Goal: Information Seeking & Learning: Learn about a topic

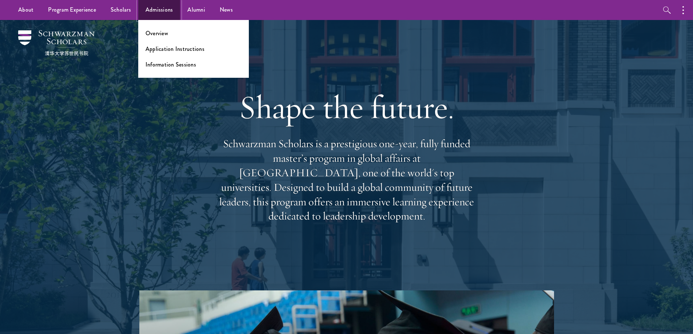
click at [172, 4] on link "Admissions" at bounding box center [159, 10] width 42 height 20
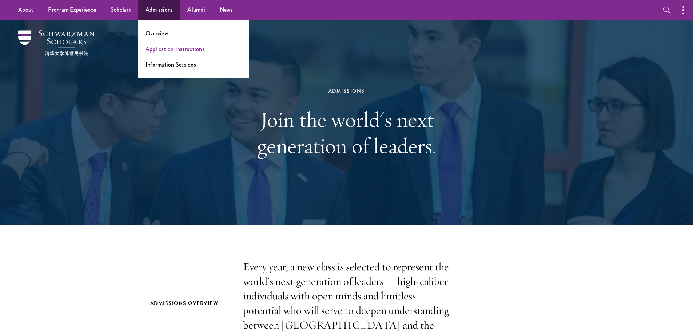
click at [162, 48] on link "Application Instructions" at bounding box center [174, 49] width 59 height 8
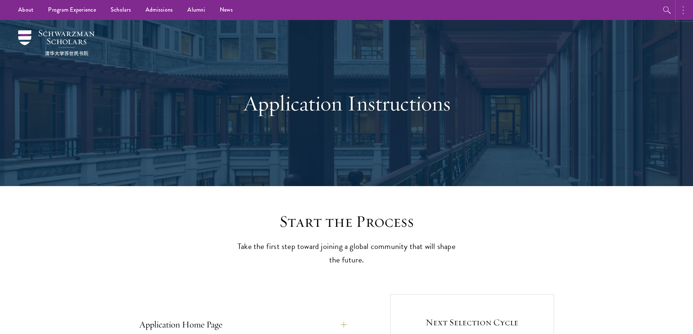
click at [679, 9] on button "button" at bounding box center [685, 10] width 16 height 20
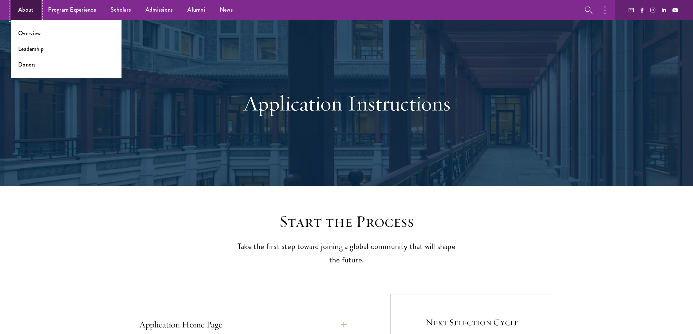
click at [29, 8] on link "About" at bounding box center [26, 10] width 30 height 20
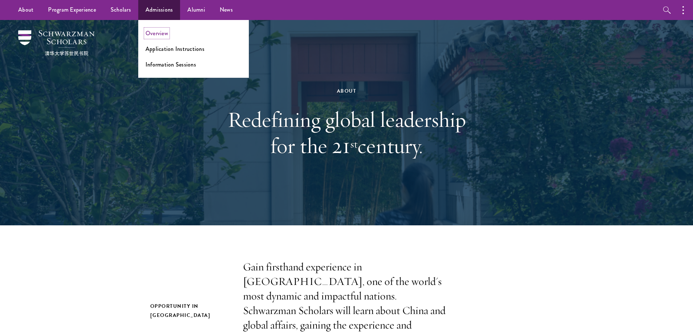
click at [161, 37] on link "Overview" at bounding box center [156, 33] width 23 height 8
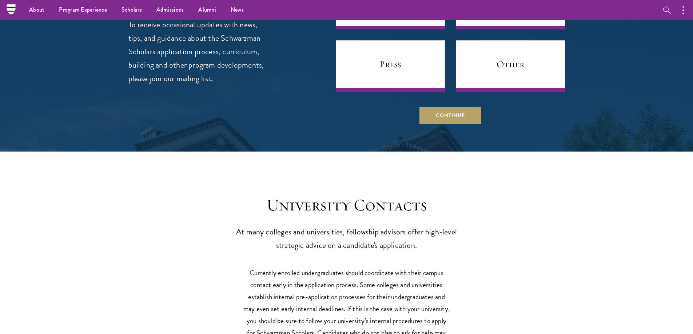
scroll to position [2909, 0]
